Goal: Obtain resource: Obtain resource

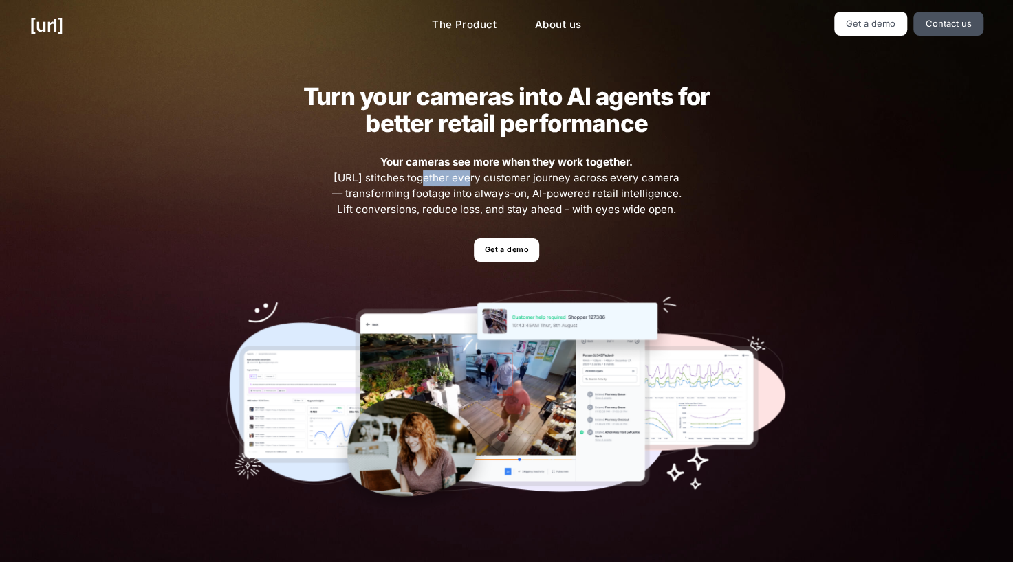
drag, startPoint x: 411, startPoint y: 177, endPoint x: 456, endPoint y: 174, distance: 45.5
click at [456, 174] on span "Your cameras see more when they work together. [URL] stitches together every cu…" at bounding box center [506, 186] width 353 height 63
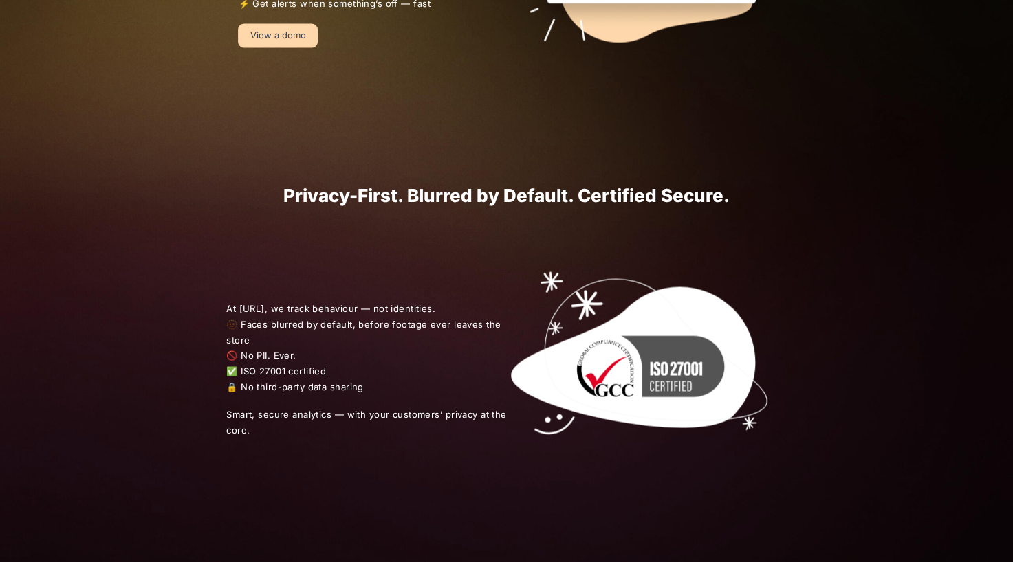
scroll to position [1375, 0]
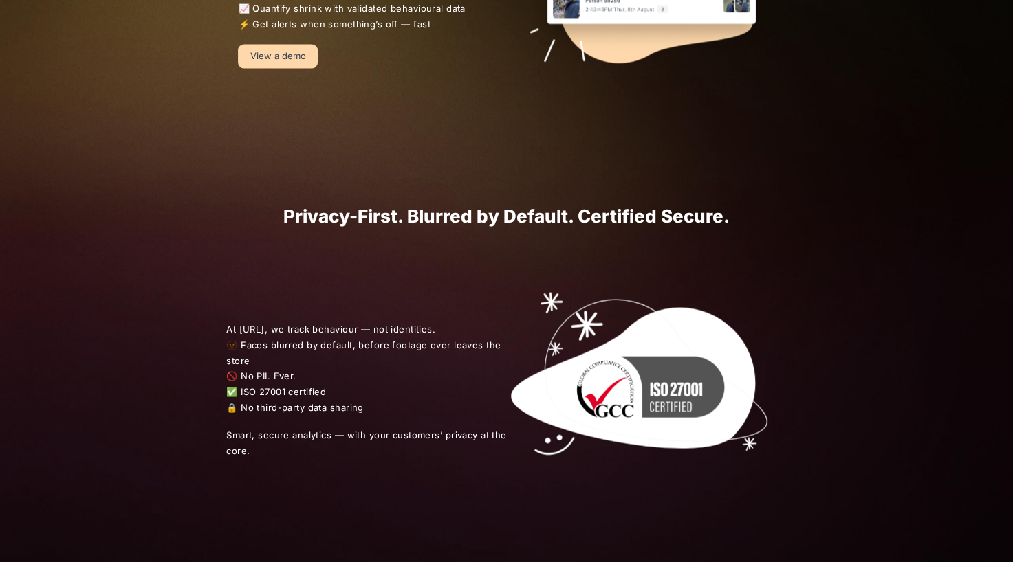
click at [262, 62] on link "View a demo" at bounding box center [278, 56] width 80 height 24
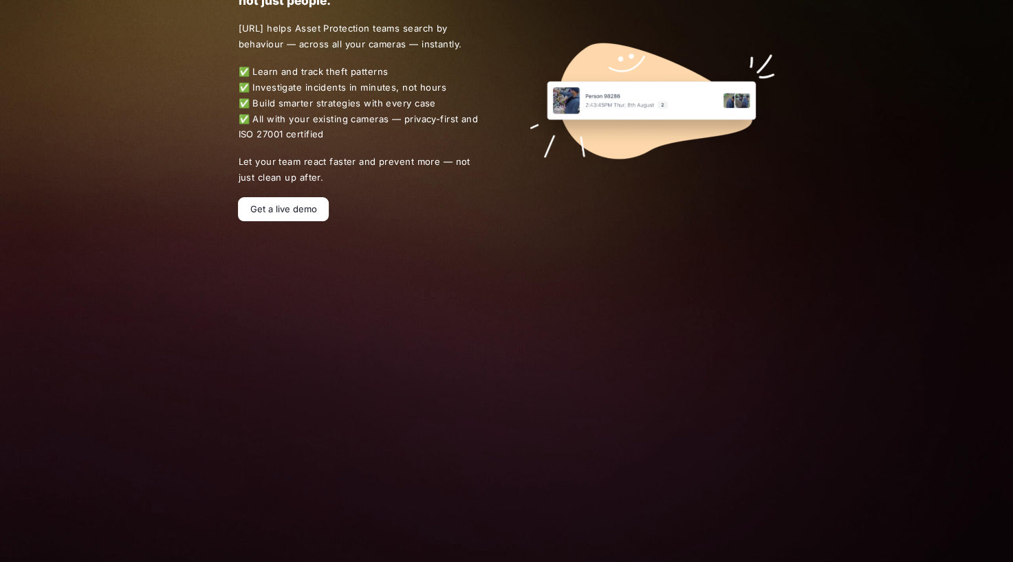
scroll to position [206, 0]
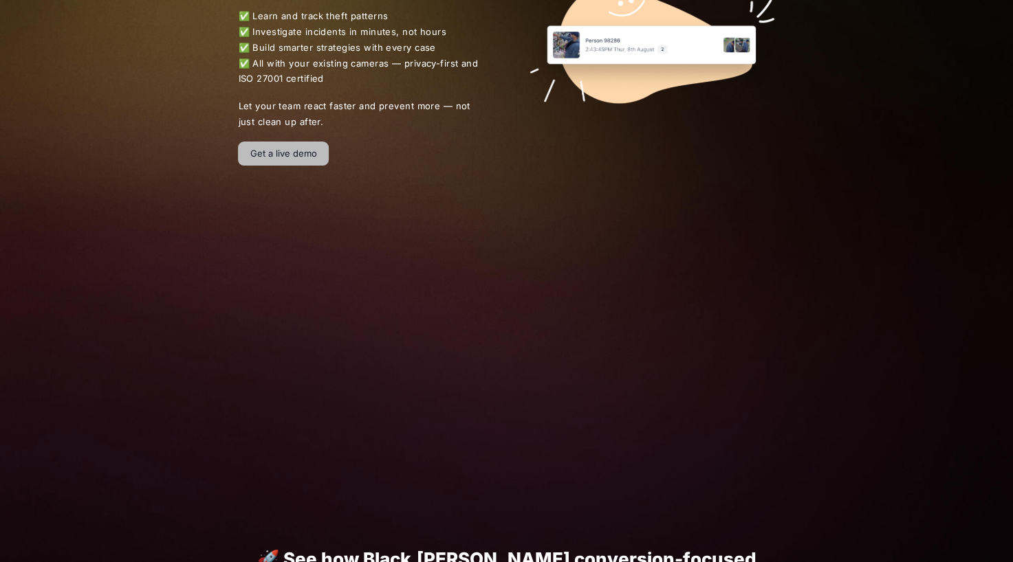
click at [263, 159] on link "Get a live demo" at bounding box center [283, 154] width 91 height 24
click at [272, 155] on link "Get a live demo" at bounding box center [283, 154] width 91 height 24
click at [269, 144] on link "Get a live demo" at bounding box center [283, 154] width 91 height 24
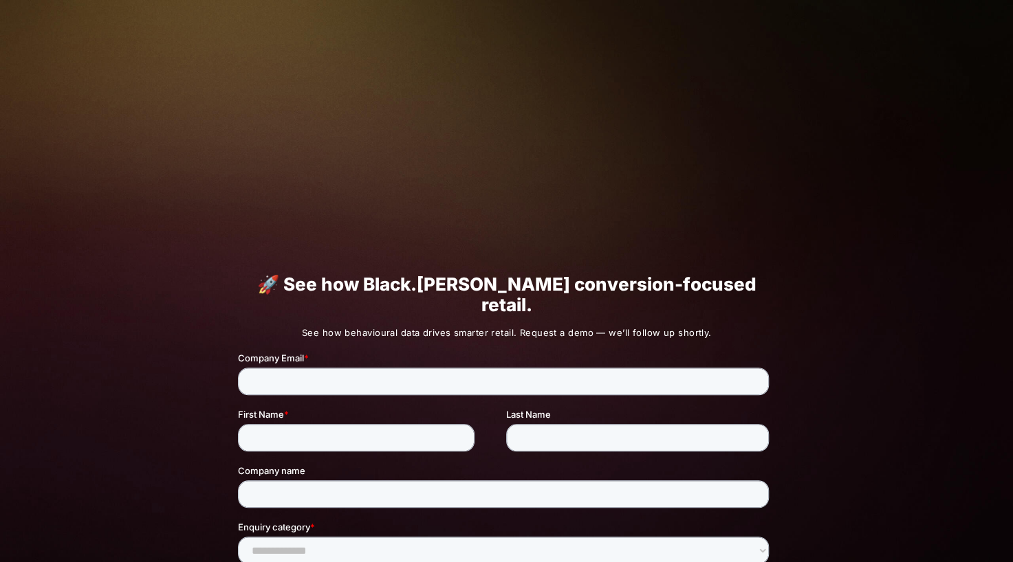
scroll to position [69, 0]
